Goal: Use online tool/utility: Utilize a website feature to perform a specific function

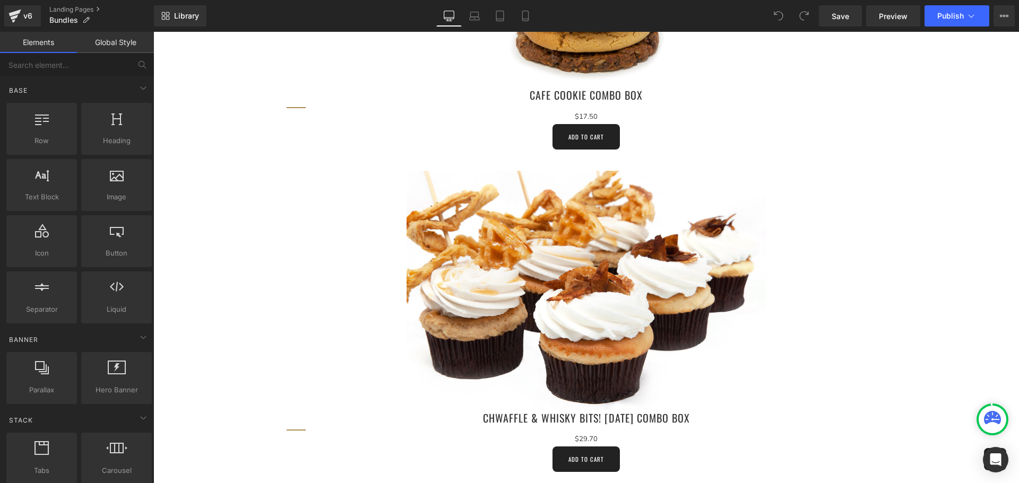
scroll to position [1273, 0]
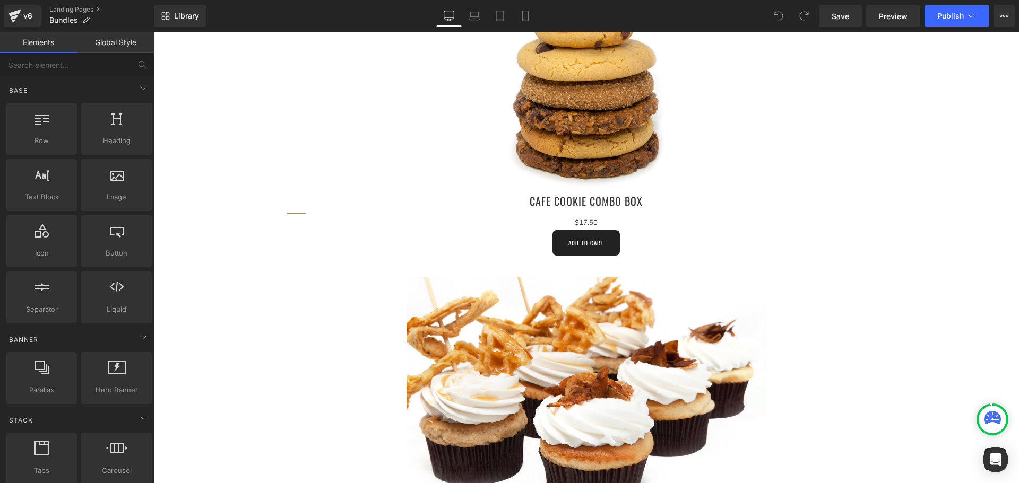
click at [595, 245] on div "Add To Cart (P) Cart Button" at bounding box center [585, 242] width 599 height 25
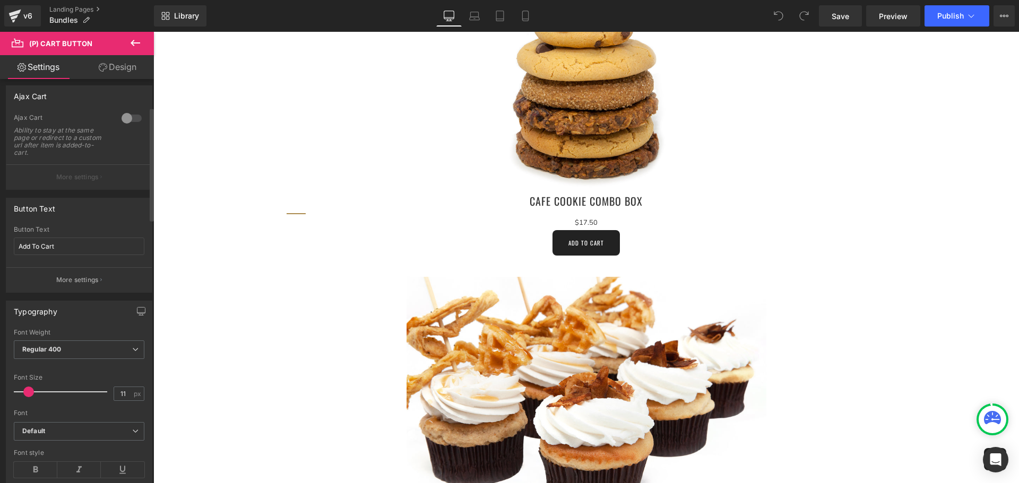
scroll to position [106, 0]
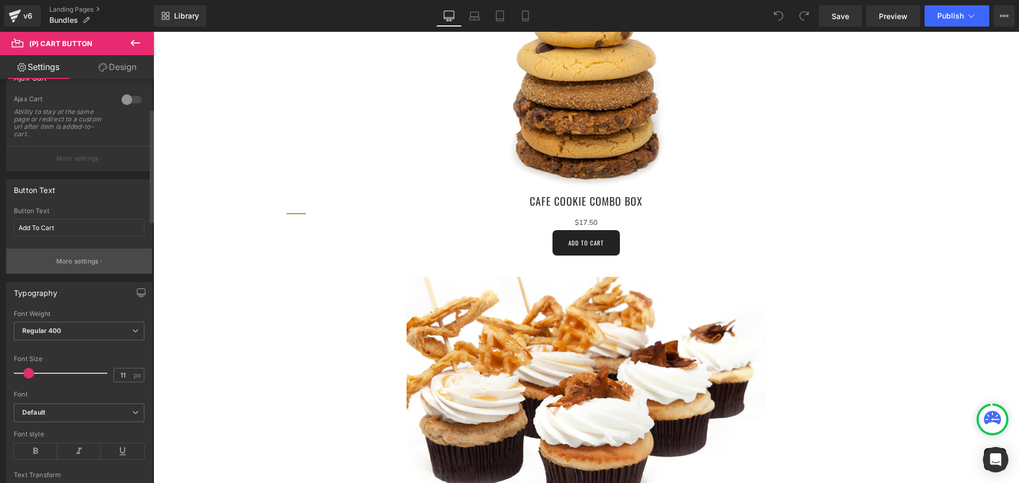
click at [80, 262] on p "More settings" at bounding box center [77, 262] width 42 height 10
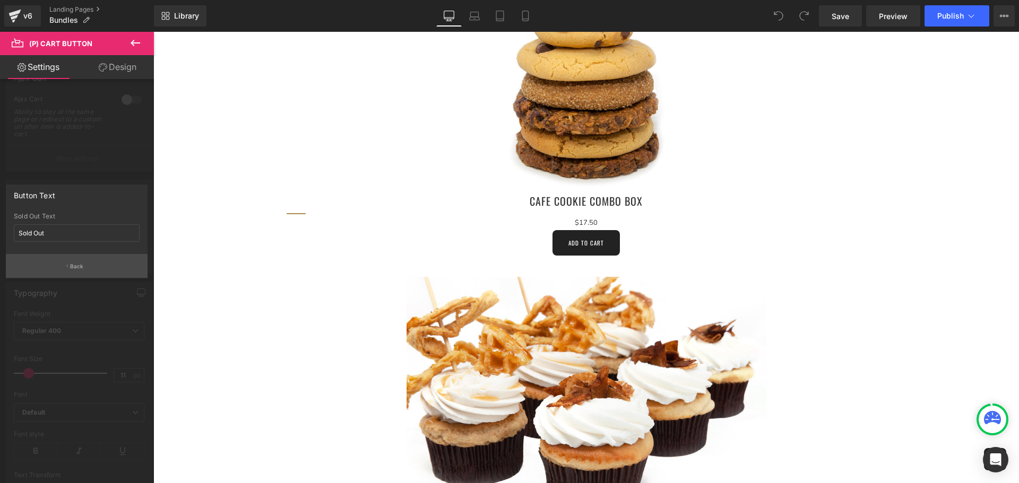
click at [80, 267] on p "Back" at bounding box center [77, 267] width 14 height 8
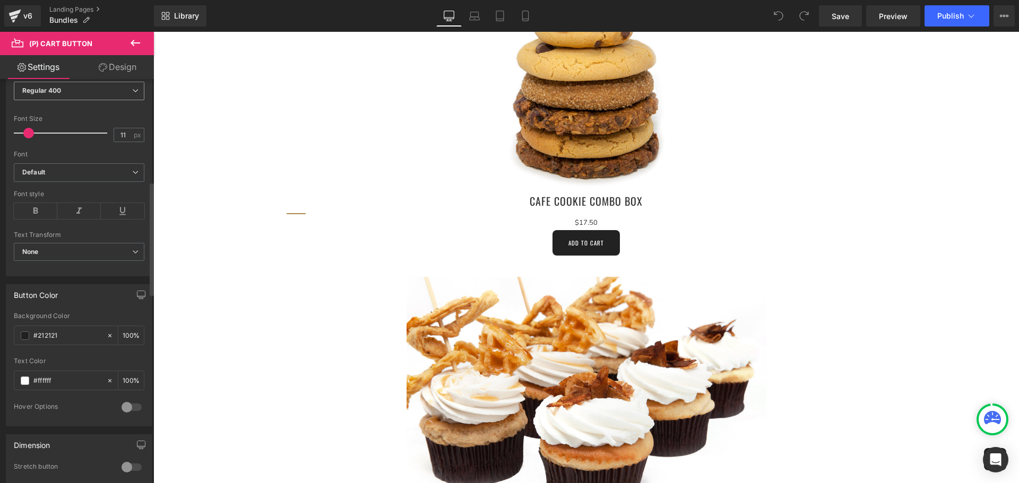
scroll to position [371, 0]
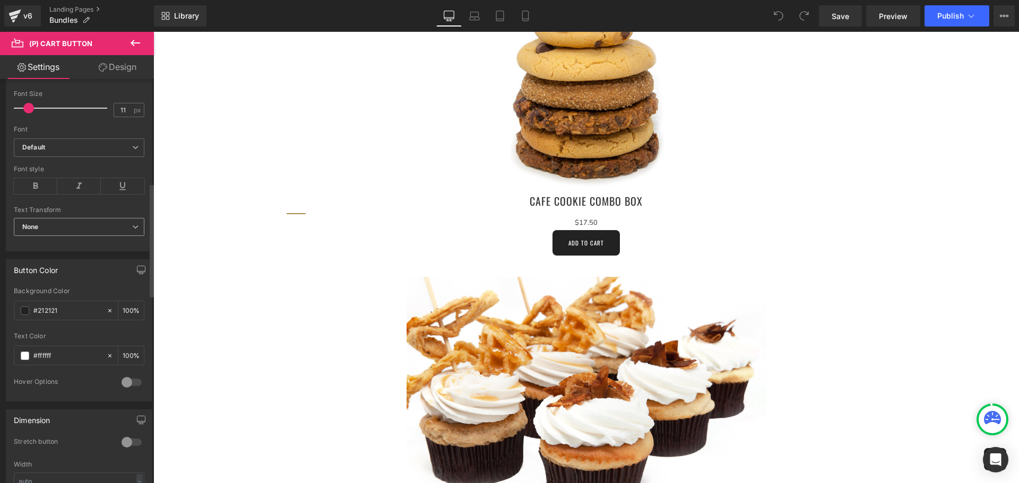
click at [116, 227] on span "None" at bounding box center [79, 227] width 131 height 19
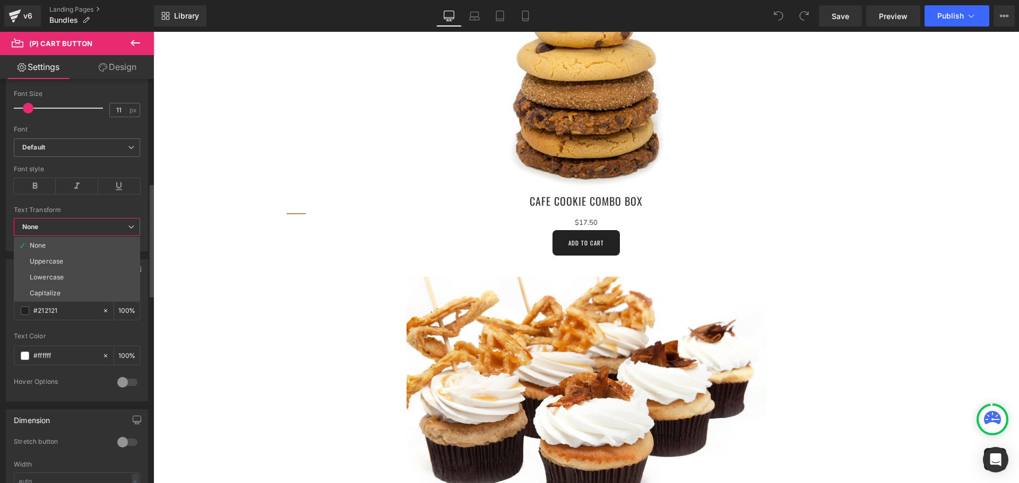
click at [116, 227] on span "None" at bounding box center [77, 227] width 126 height 19
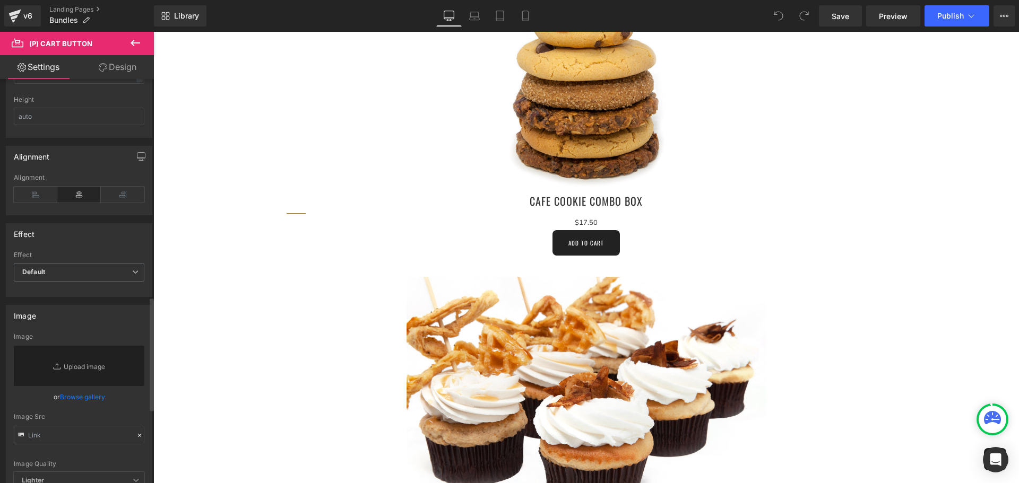
scroll to position [796, 0]
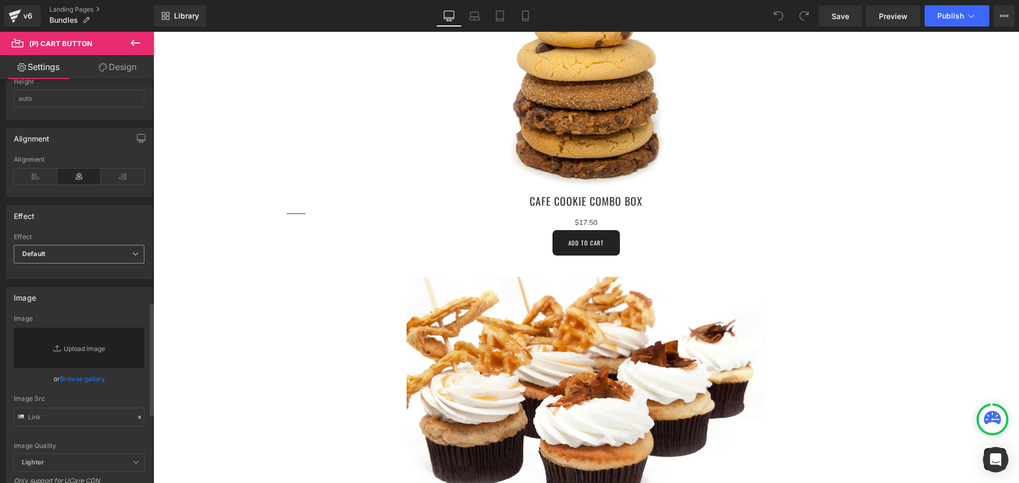
click at [80, 248] on span "Default" at bounding box center [79, 254] width 131 height 19
click at [81, 293] on li "Shake" at bounding box center [77, 289] width 126 height 16
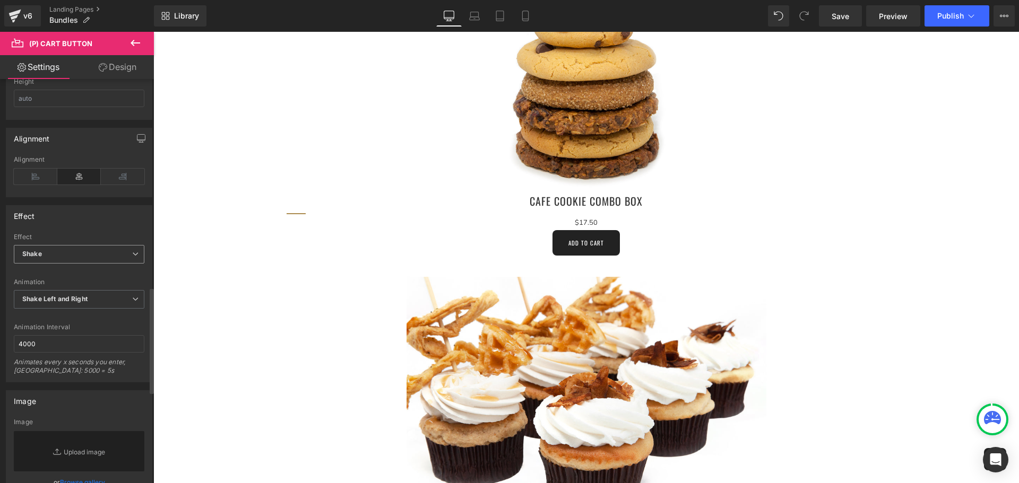
click at [81, 256] on span "Shake" at bounding box center [79, 254] width 131 height 19
click at [79, 270] on li "Default" at bounding box center [77, 273] width 126 height 16
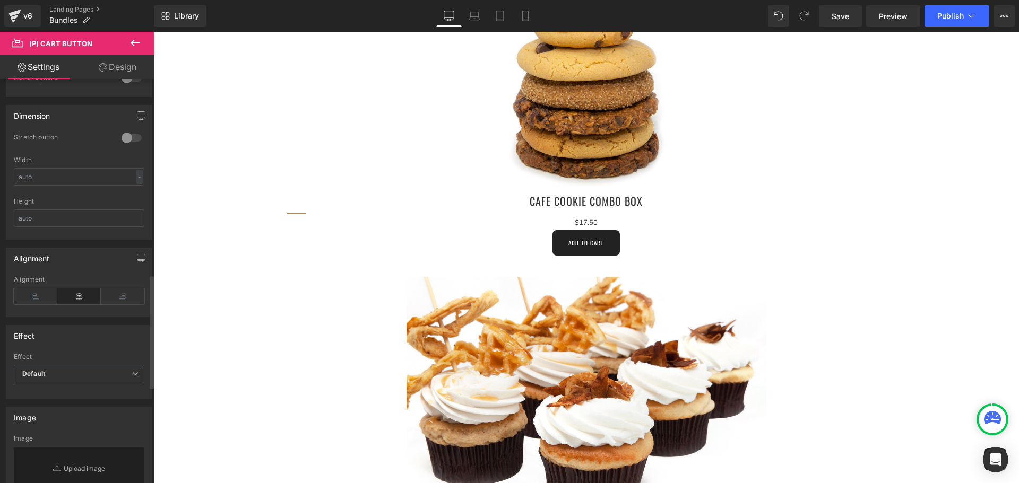
scroll to position [673, 0]
click at [124, 377] on span "Default" at bounding box center [79, 377] width 131 height 19
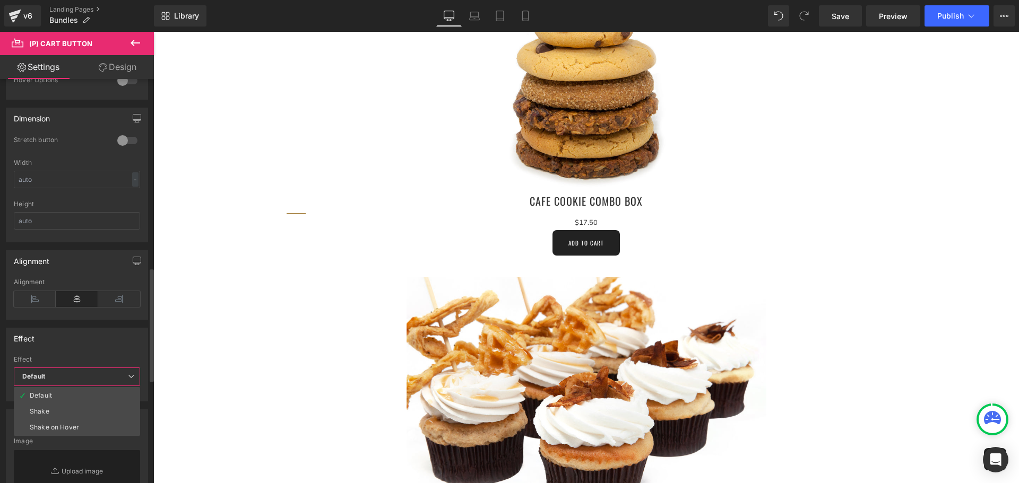
click at [100, 424] on li "Shake on Hover" at bounding box center [77, 428] width 126 height 16
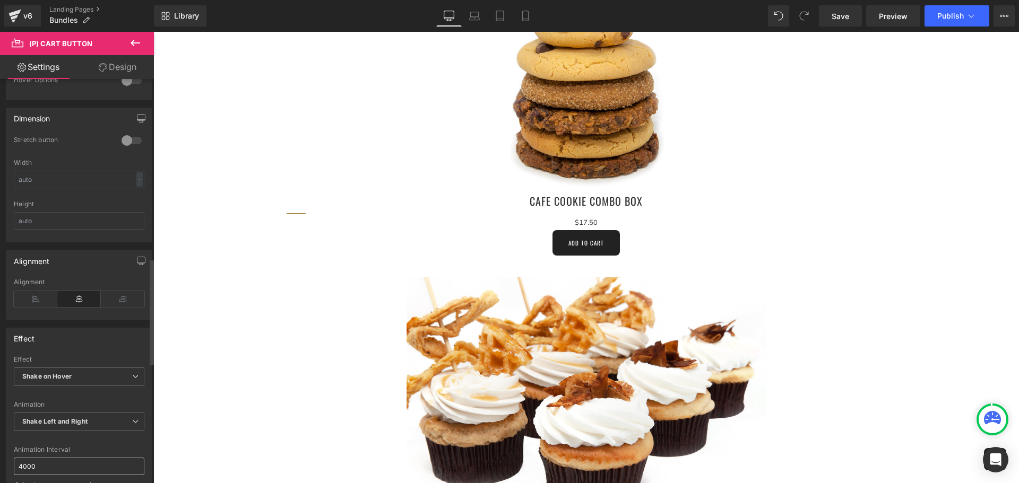
scroll to position [779, 0]
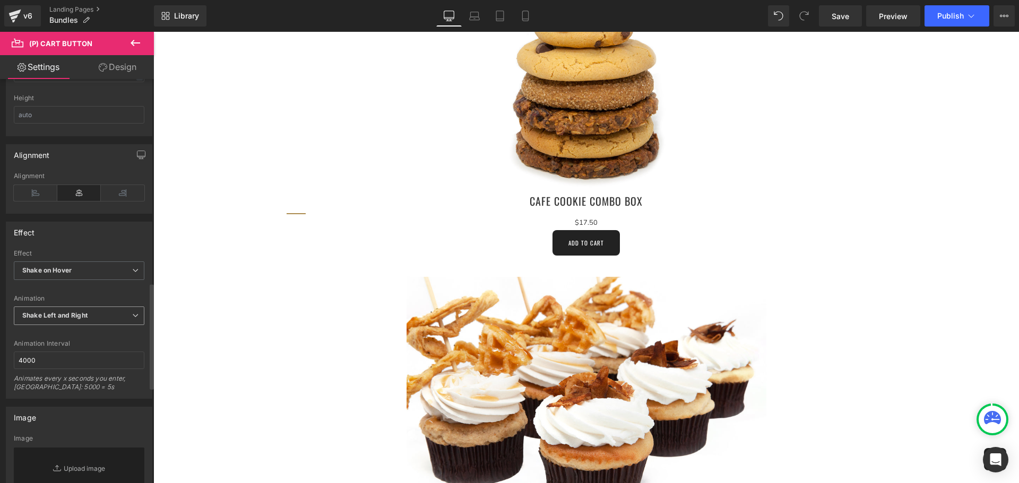
click at [114, 312] on span "Shake Left and Right" at bounding box center [79, 316] width 131 height 19
click at [114, 312] on span "Shake Left and Right" at bounding box center [77, 316] width 126 height 19
click at [112, 271] on span "Shake on Hover" at bounding box center [79, 271] width 131 height 19
click at [96, 289] on li "Default" at bounding box center [77, 290] width 126 height 16
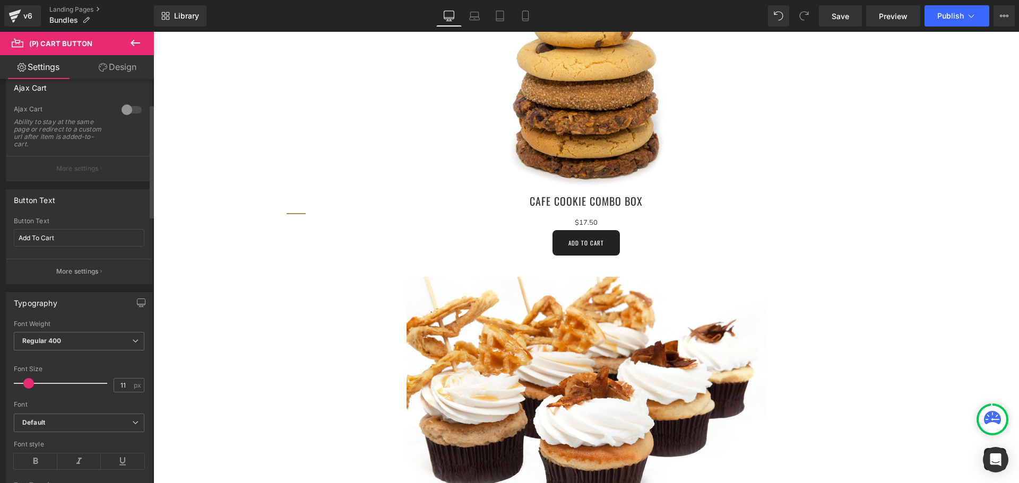
scroll to position [90, 0]
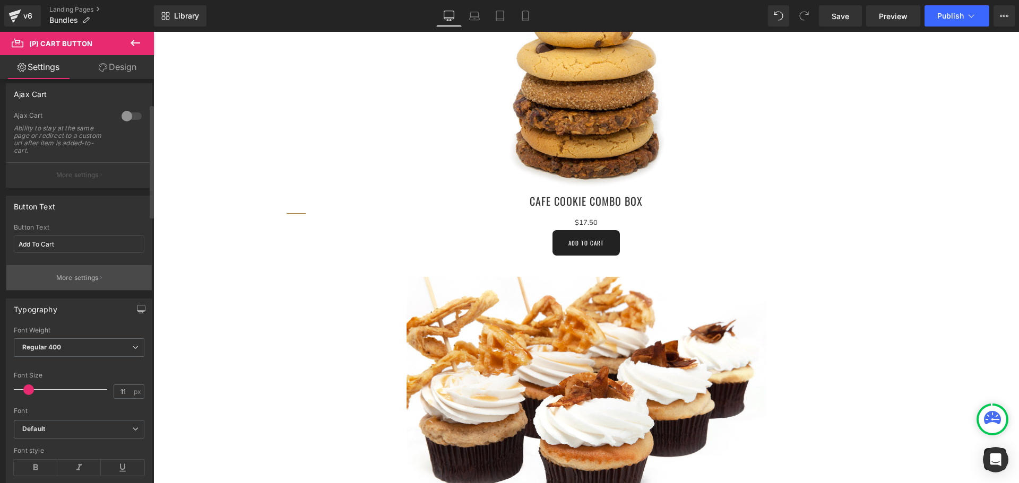
click at [92, 279] on p "More settings" at bounding box center [77, 278] width 42 height 10
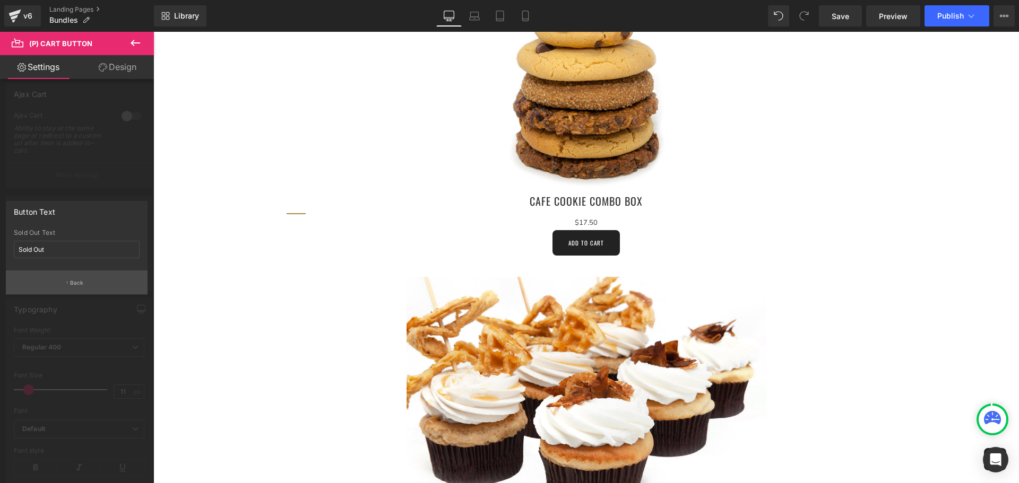
click at [84, 286] on button "Back" at bounding box center [77, 283] width 142 height 24
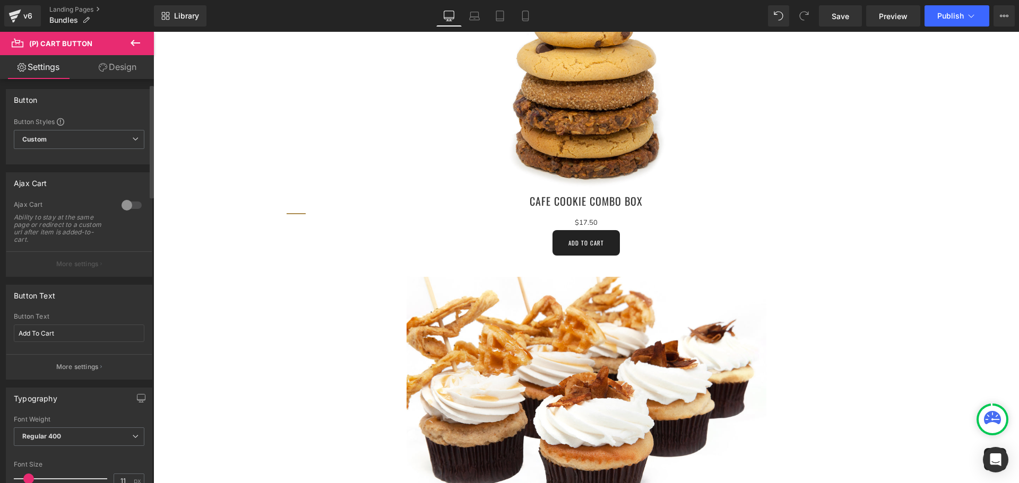
scroll to position [0, 0]
click at [123, 138] on span "Custom Setup Global Style" at bounding box center [79, 140] width 131 height 19
click at [123, 138] on span "Custom Setup Global Style" at bounding box center [77, 140] width 126 height 19
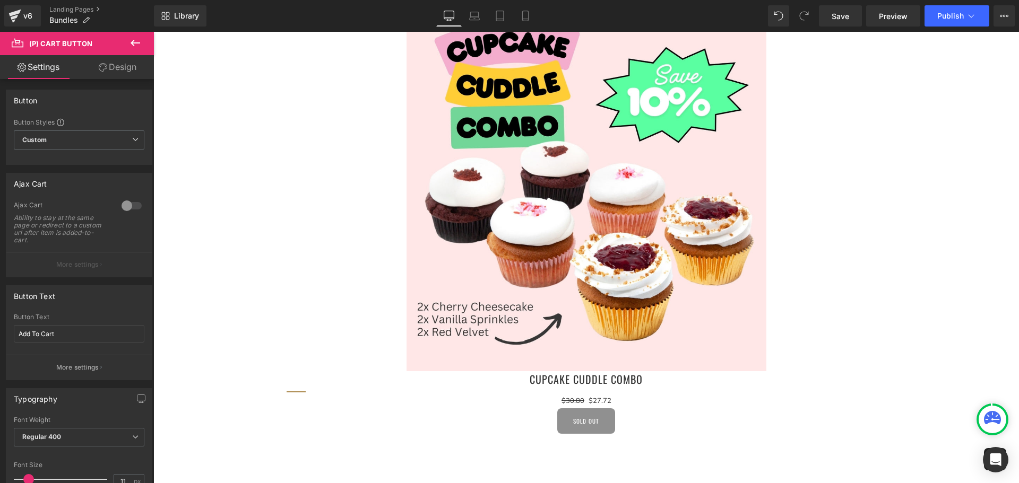
scroll to position [3342, 0]
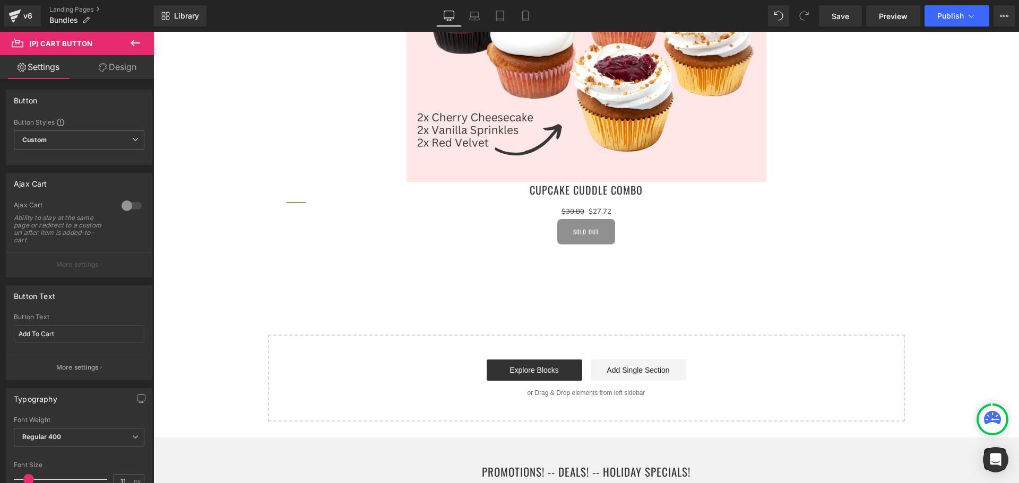
click at [128, 37] on button at bounding box center [135, 43] width 37 height 23
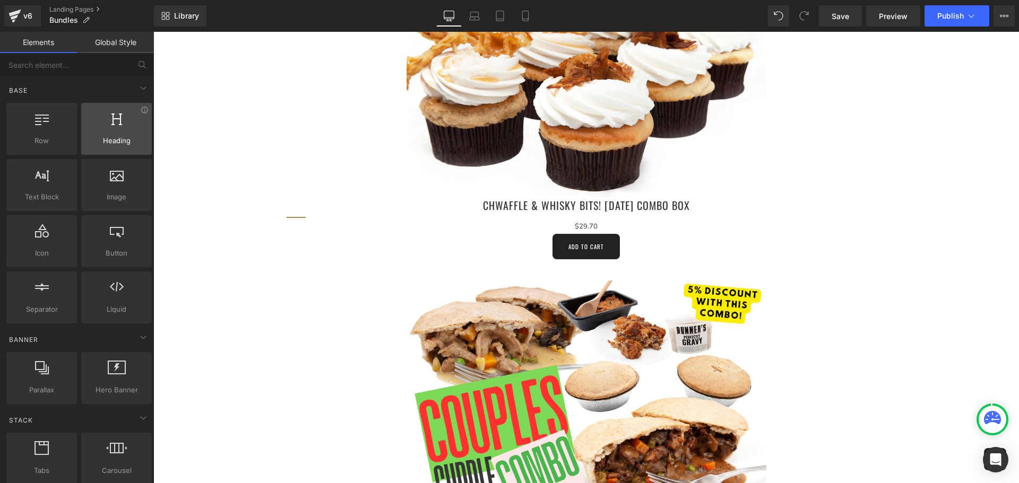
scroll to position [1592, 0]
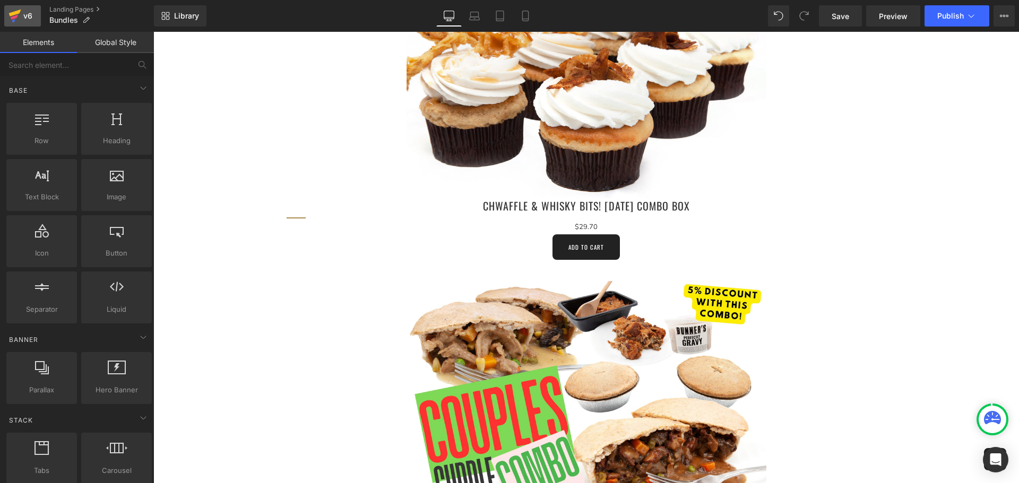
click at [22, 13] on div "v6" at bounding box center [27, 16] width 13 height 14
